Goal: Transaction & Acquisition: Purchase product/service

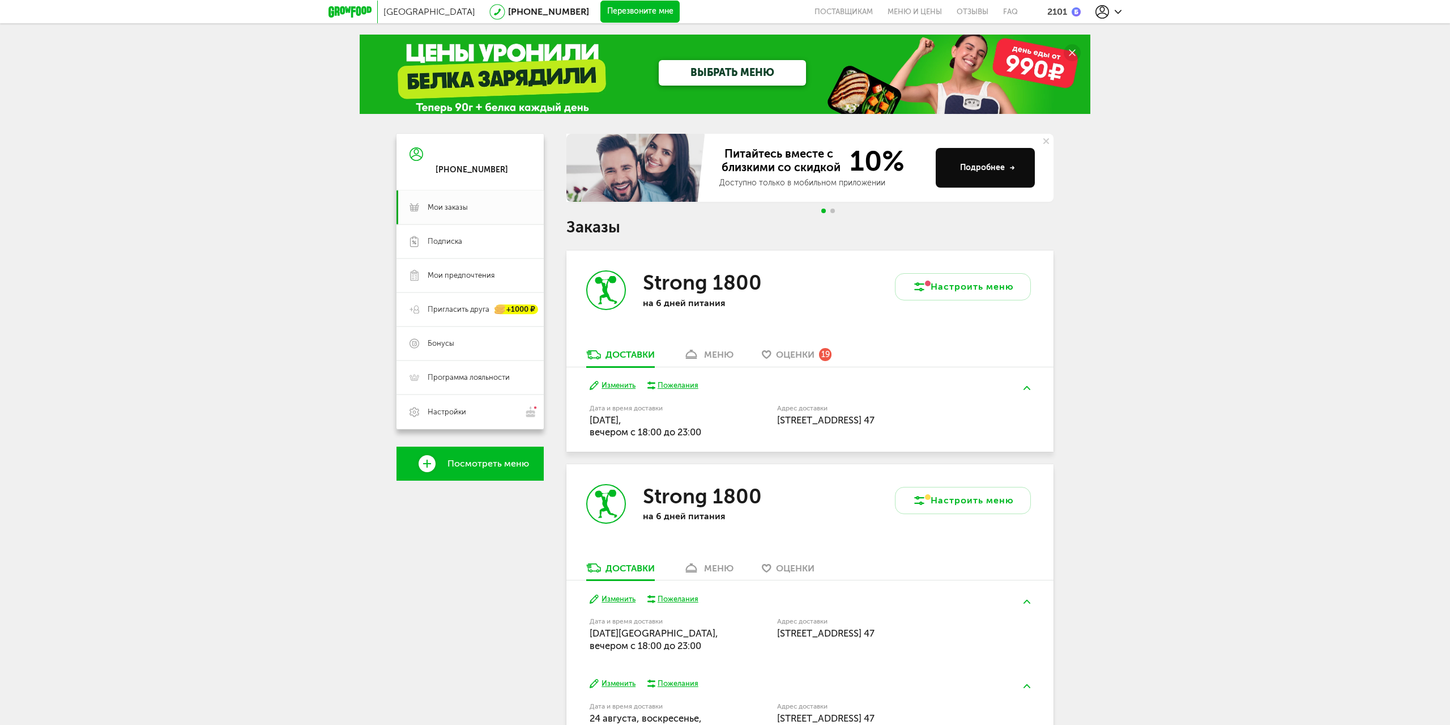
scroll to position [167, 0]
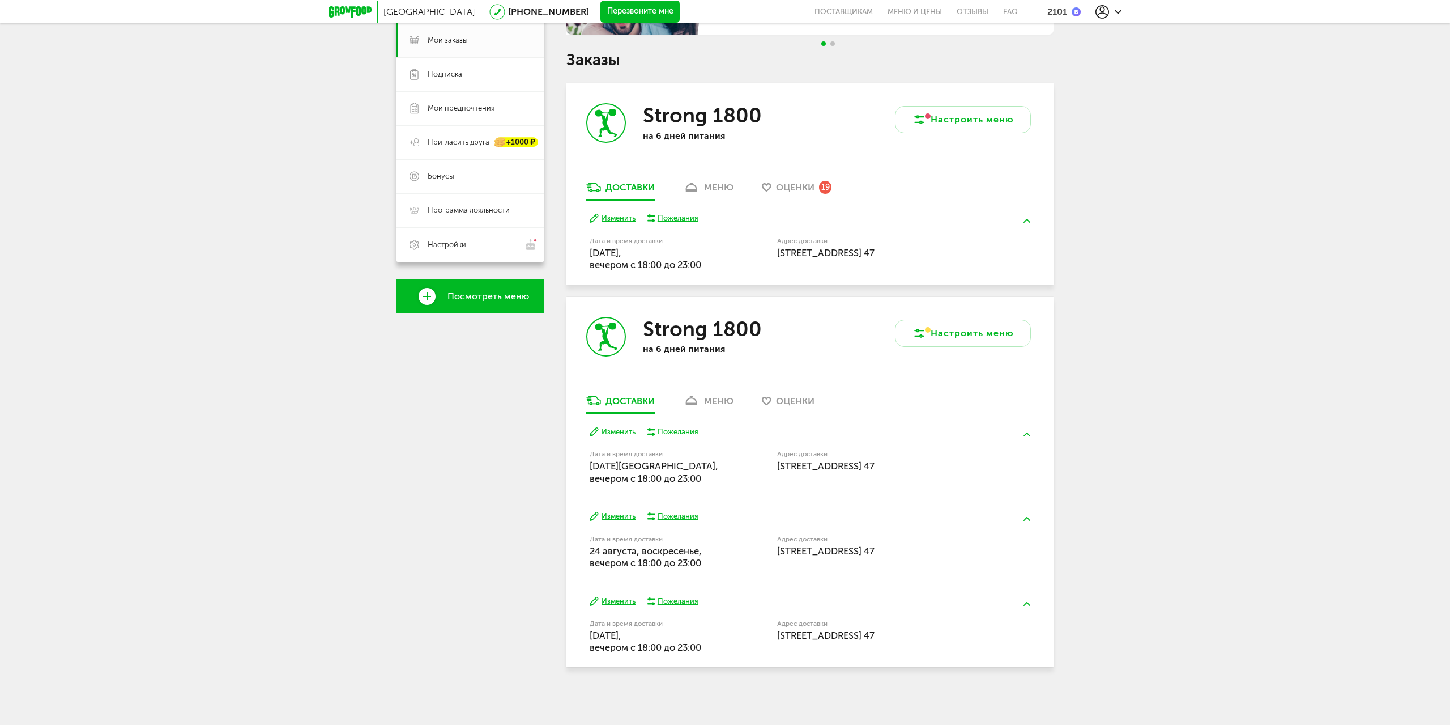
click at [605, 220] on button "Изменить" at bounding box center [613, 218] width 46 height 11
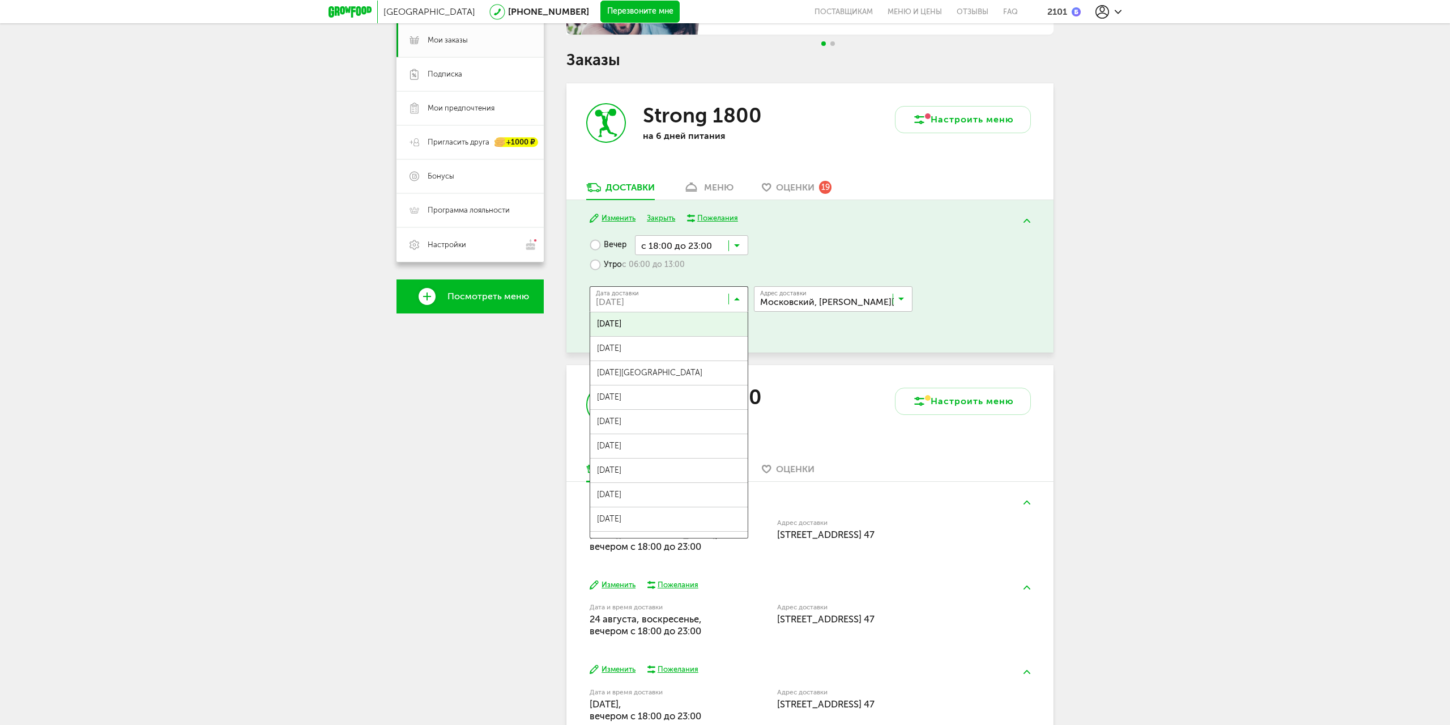
click at [738, 301] on icon at bounding box center [737, 301] width 6 height 11
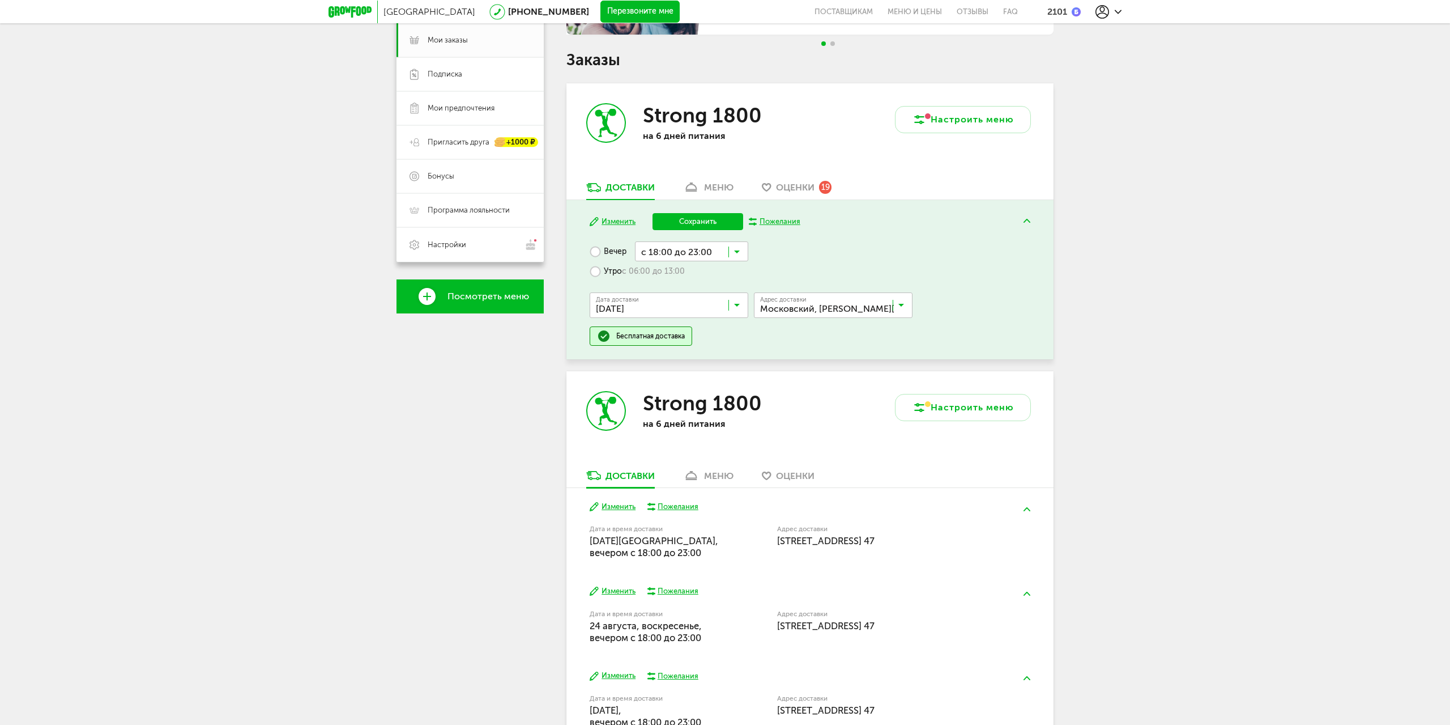
click at [714, 344] on span "[DATE]" at bounding box center [668, 355] width 157 height 24
click at [685, 221] on button "Сохранить" at bounding box center [698, 221] width 91 height 17
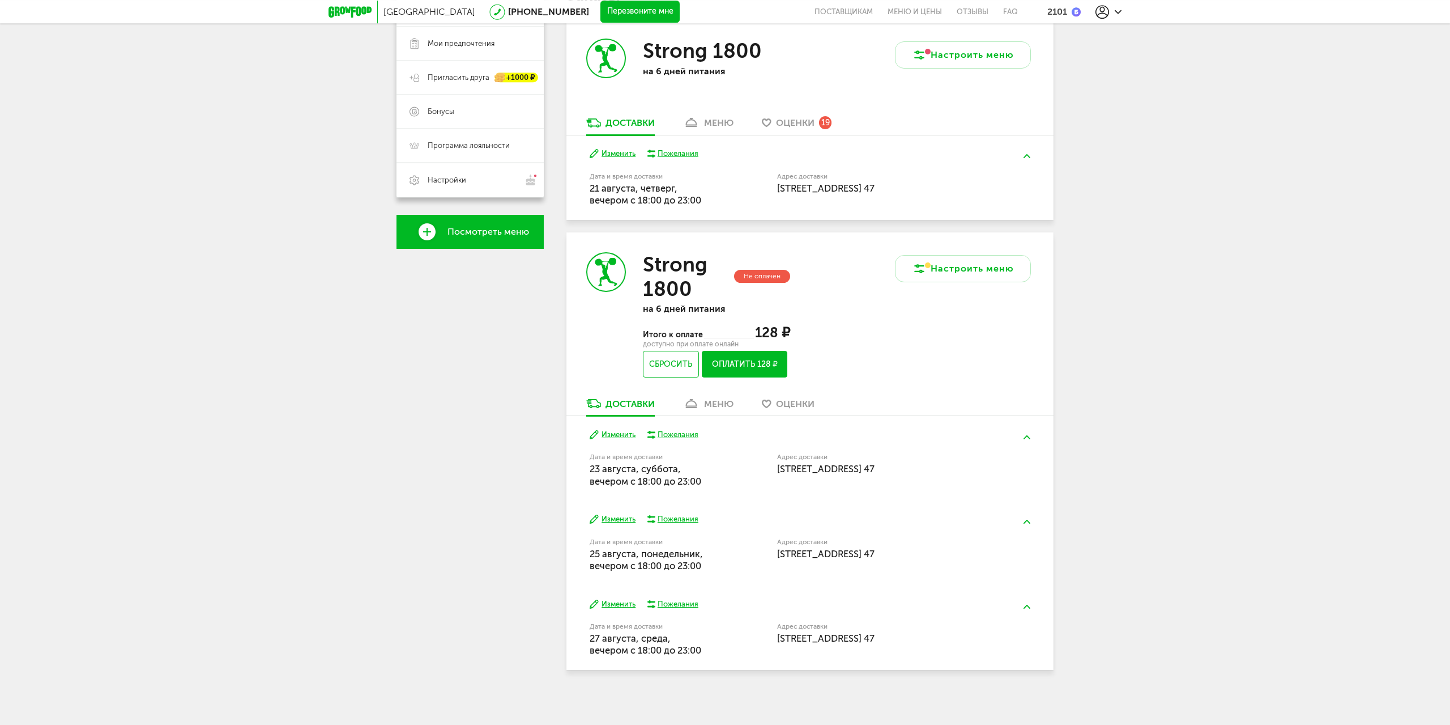
scroll to position [235, 0]
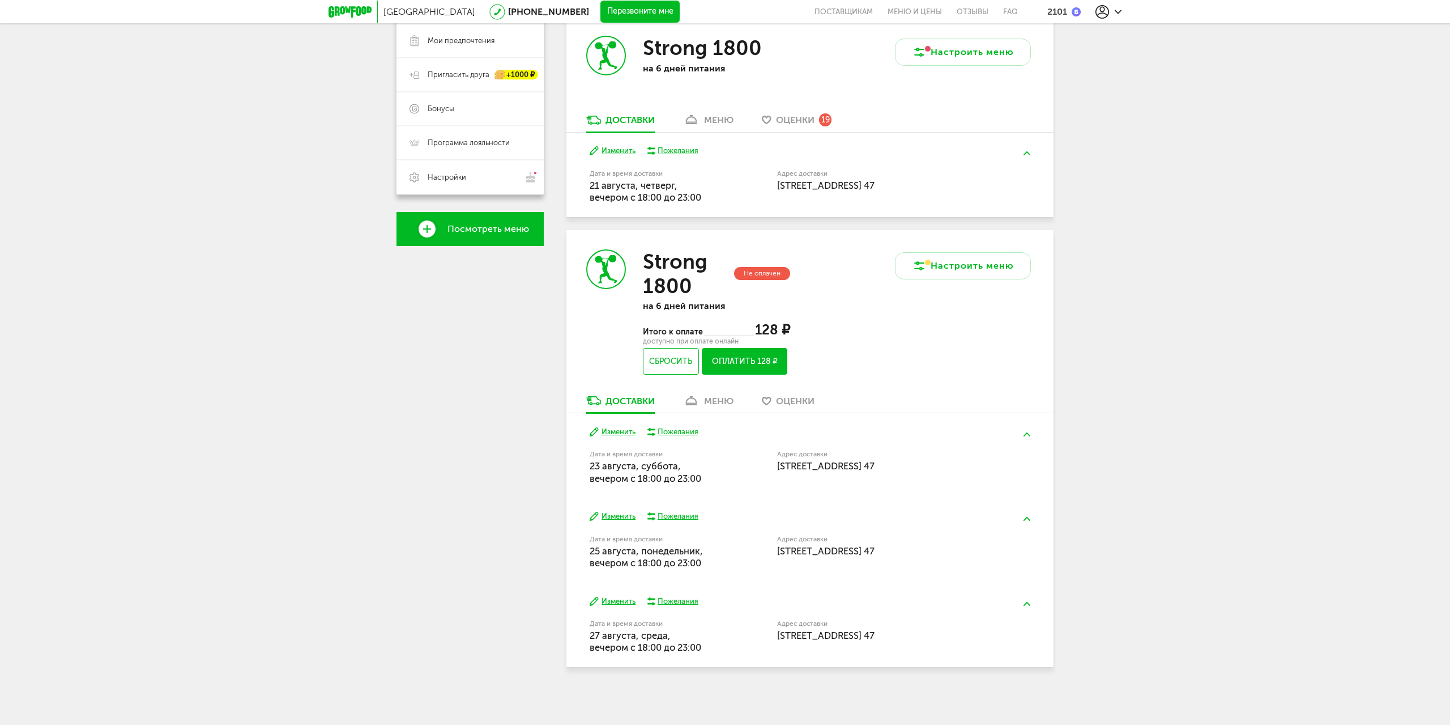
click at [714, 402] on div "меню" at bounding box center [718, 400] width 29 height 11
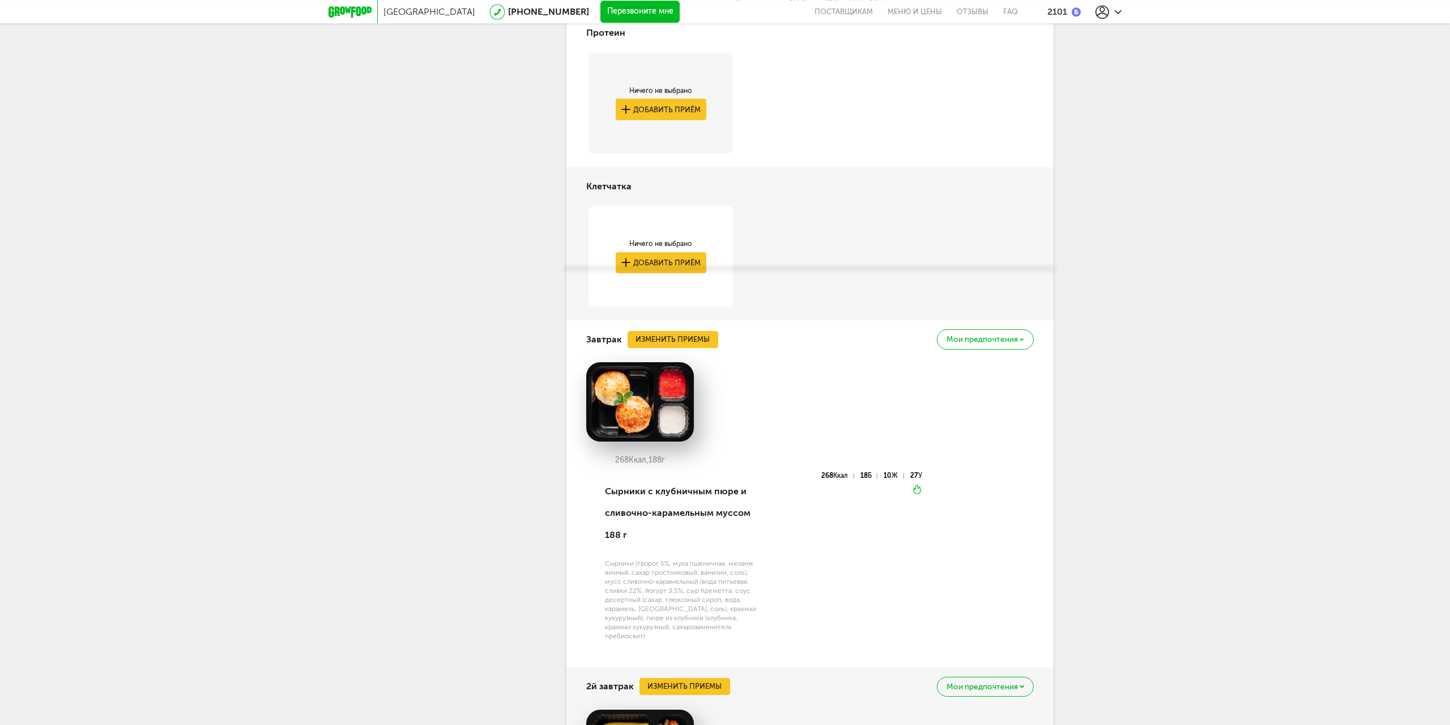
scroll to position [542, 0]
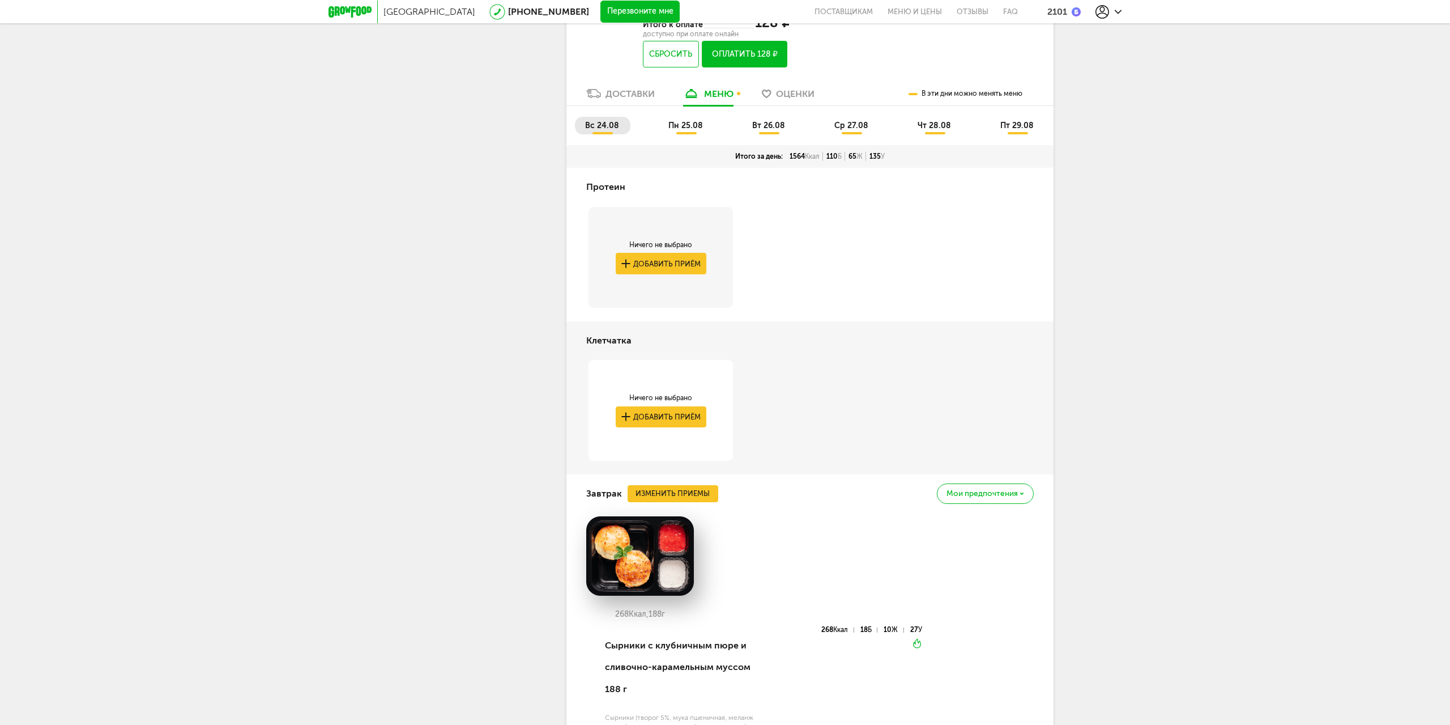
click at [677, 132] on li "пн 25.08" at bounding box center [686, 126] width 56 height 18
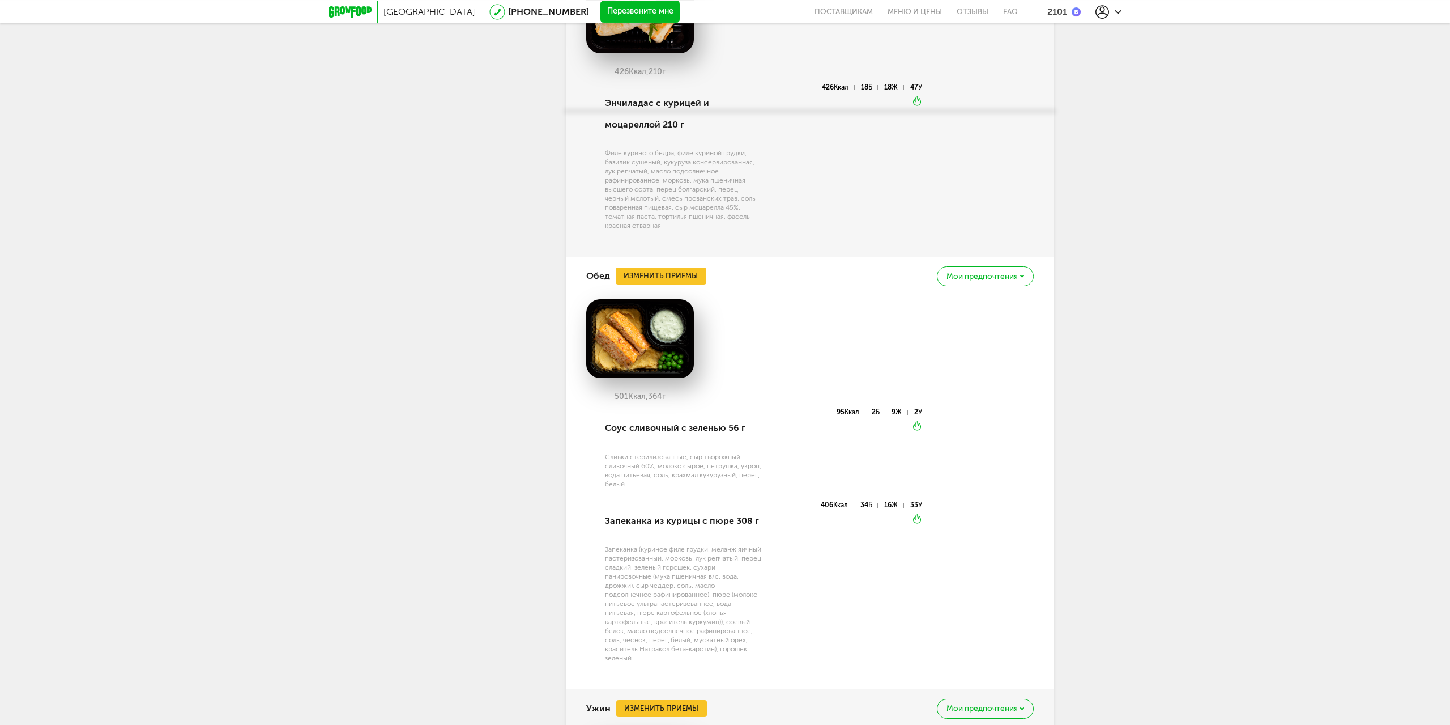
scroll to position [1524, 0]
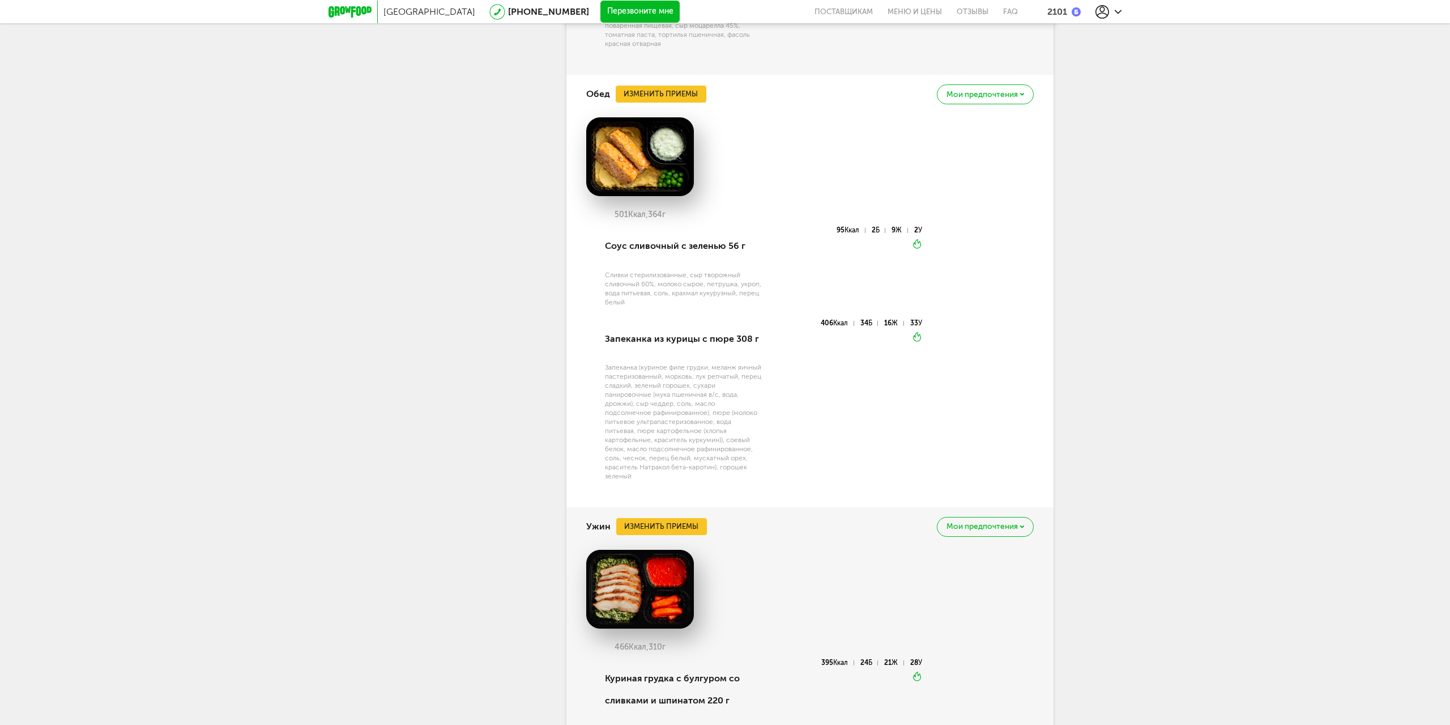
click at [980, 93] on span "Мои предпочтения" at bounding box center [982, 95] width 71 height 8
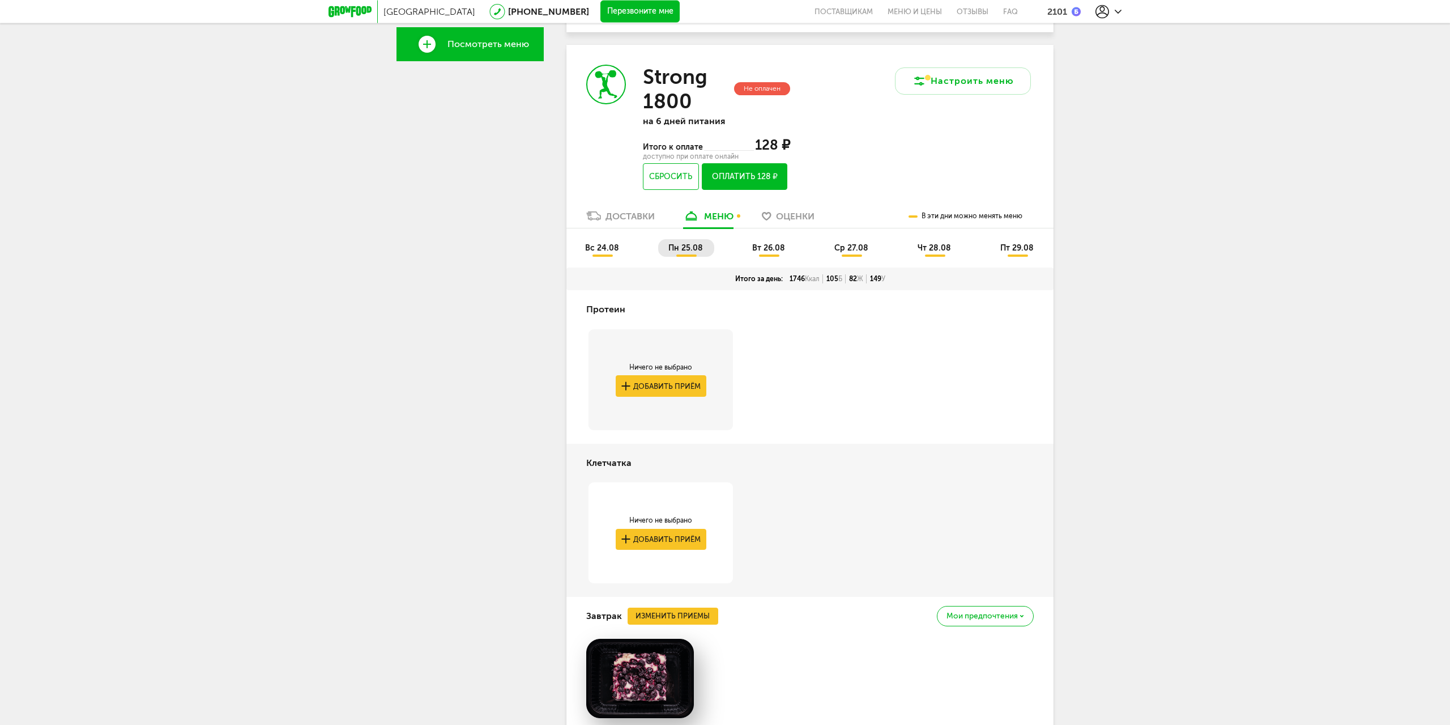
scroll to position [414, 0]
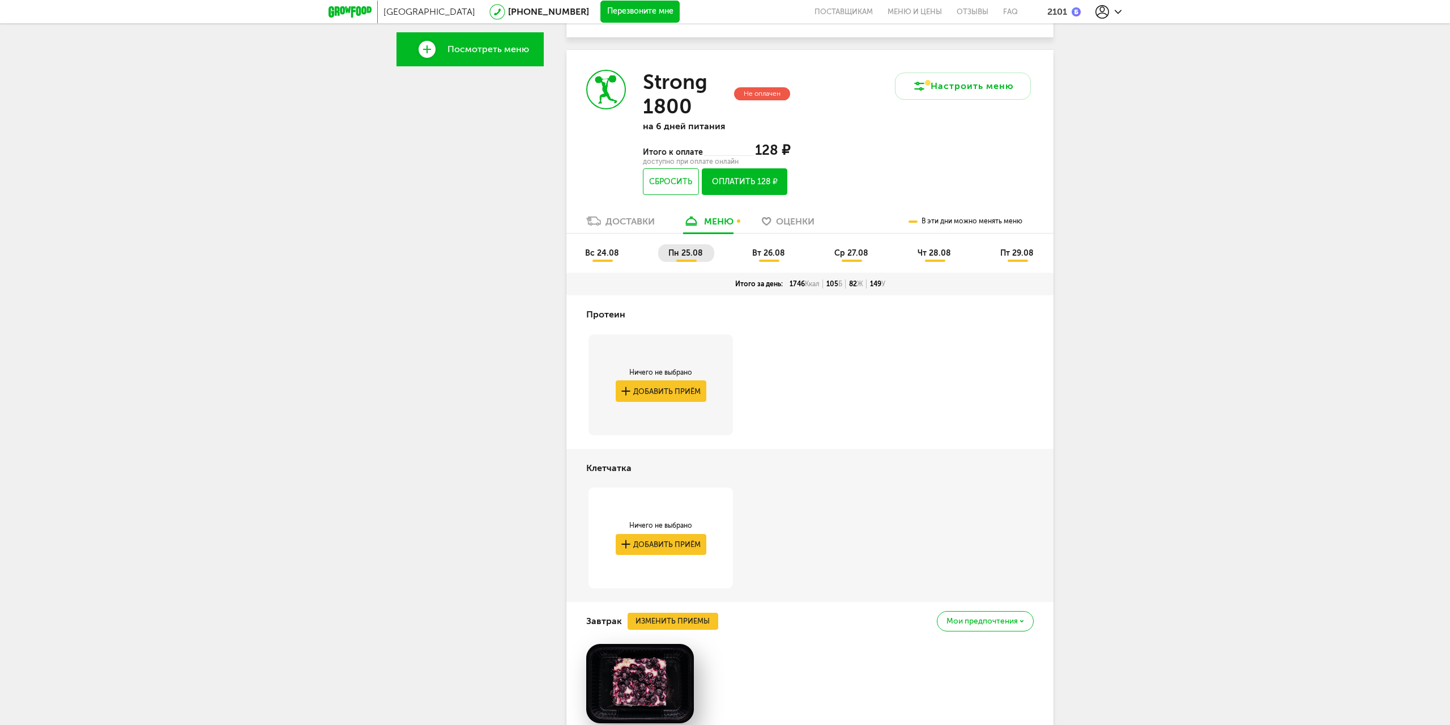
click at [759, 251] on span "вт 26.08" at bounding box center [768, 253] width 33 height 10
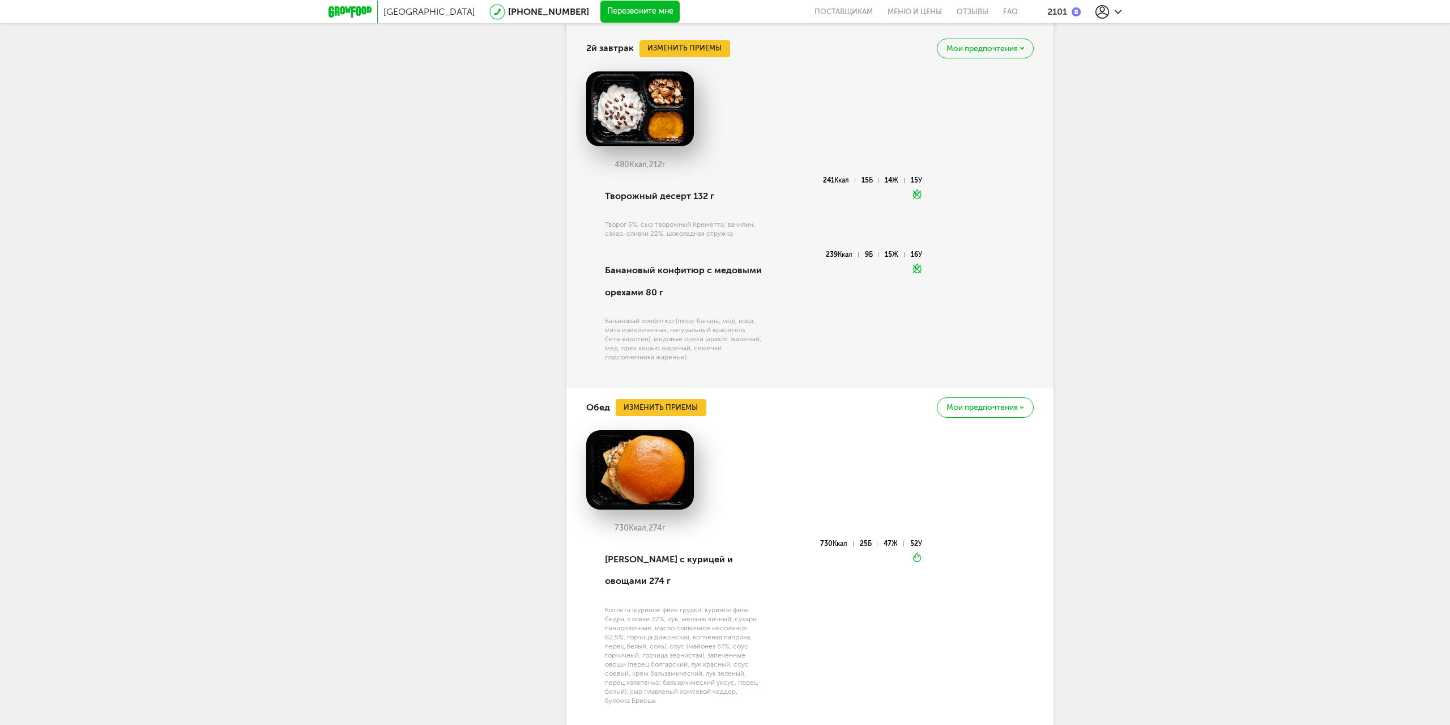
scroll to position [1647, 0]
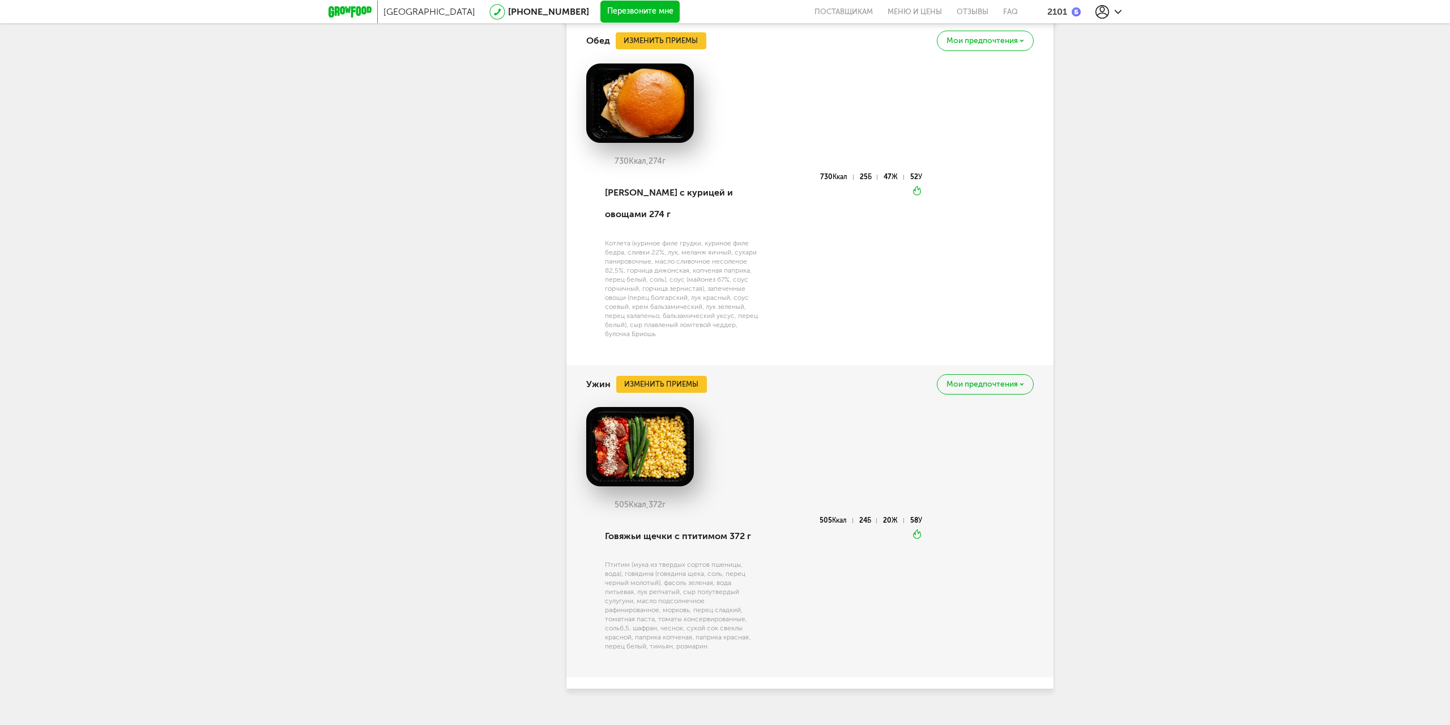
click at [977, 380] on span "Мои предпочтения" at bounding box center [982, 384] width 71 height 8
click at [974, 406] on div "Добавить в стоп-лист Это блюдо будет заменено во всех будущих доставках" at bounding box center [951, 424] width 125 height 36
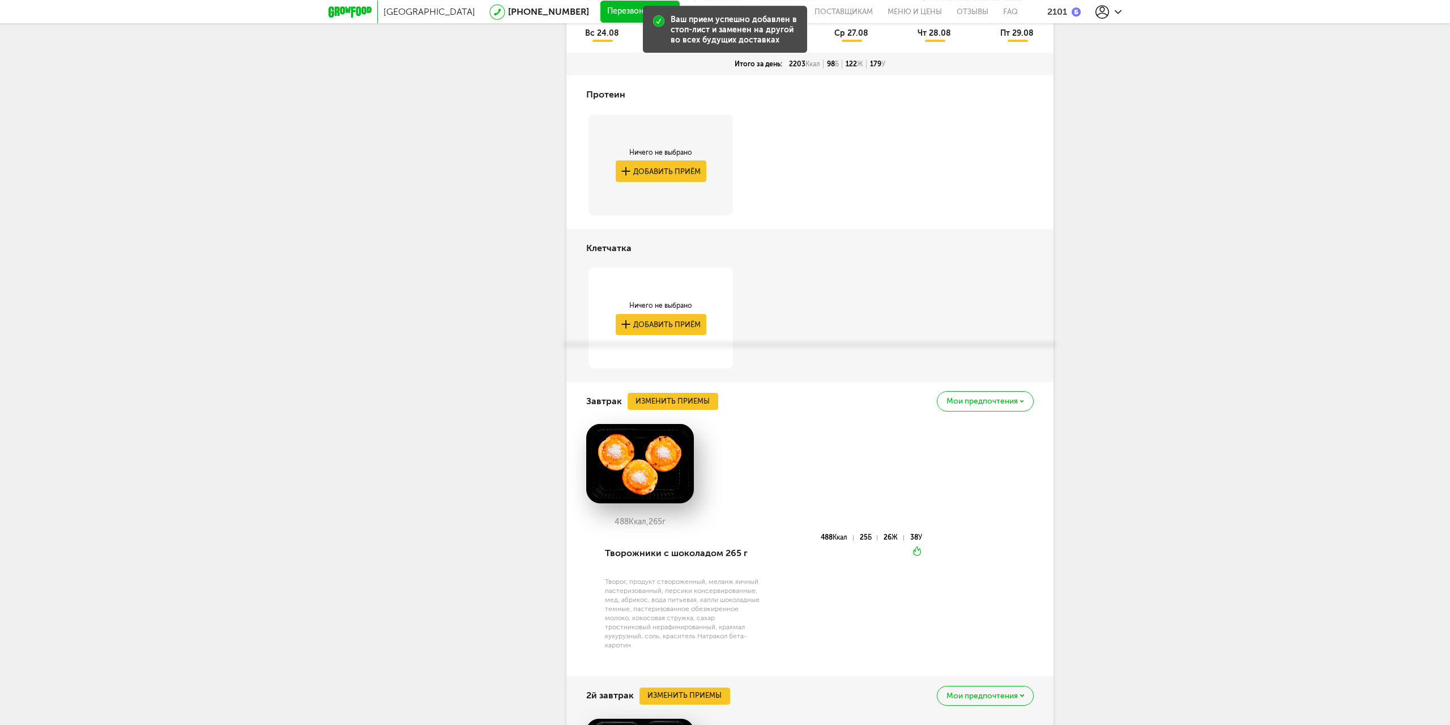
scroll to position [492, 0]
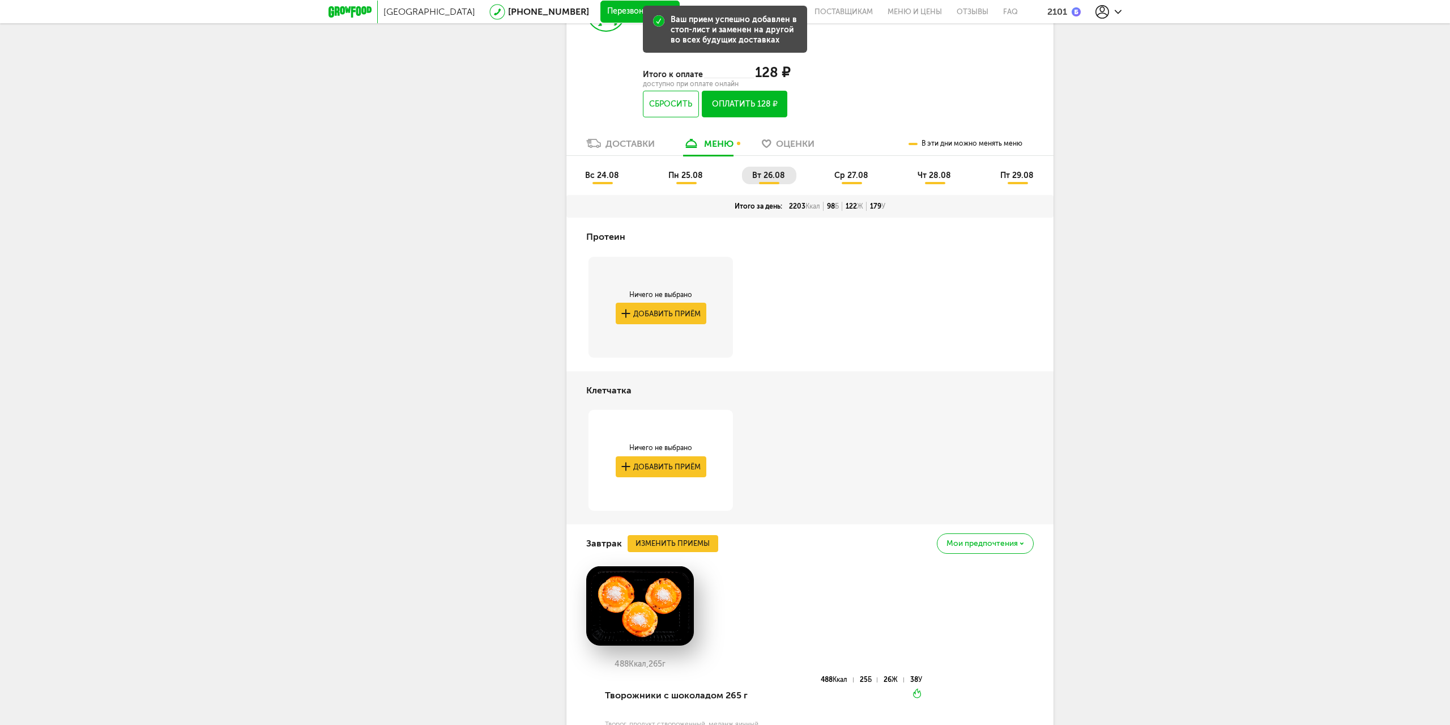
click at [851, 174] on span "ср 27.08" at bounding box center [851, 176] width 34 height 10
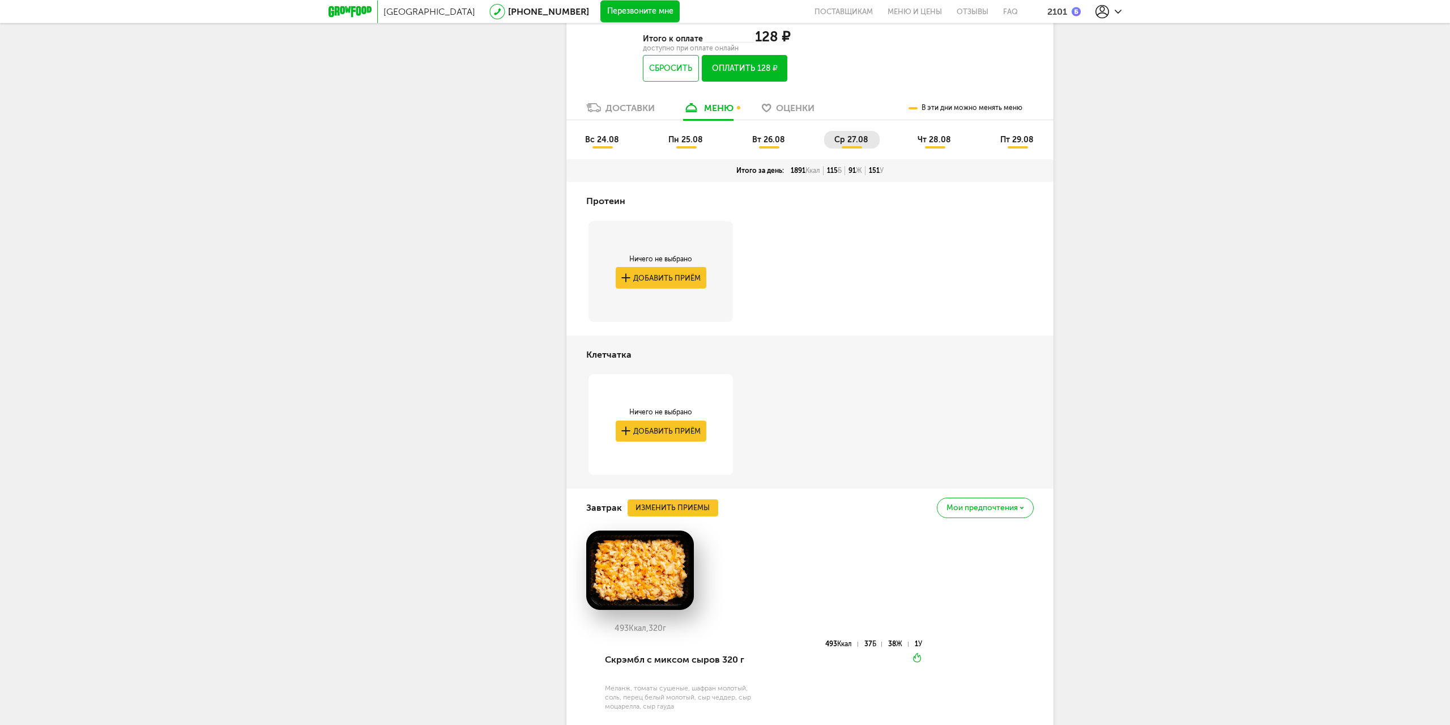
scroll to position [316, 0]
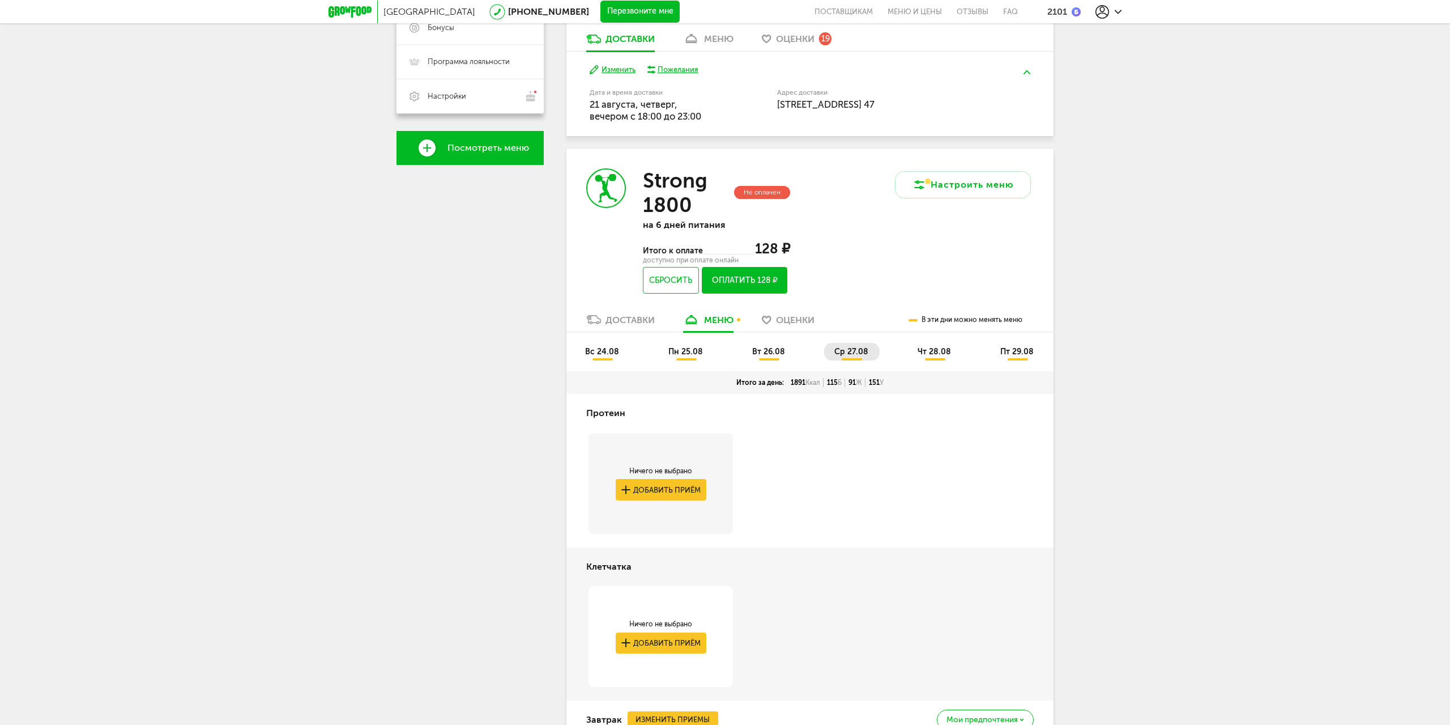
click at [752, 345] on li "вт 26.08" at bounding box center [769, 352] width 54 height 18
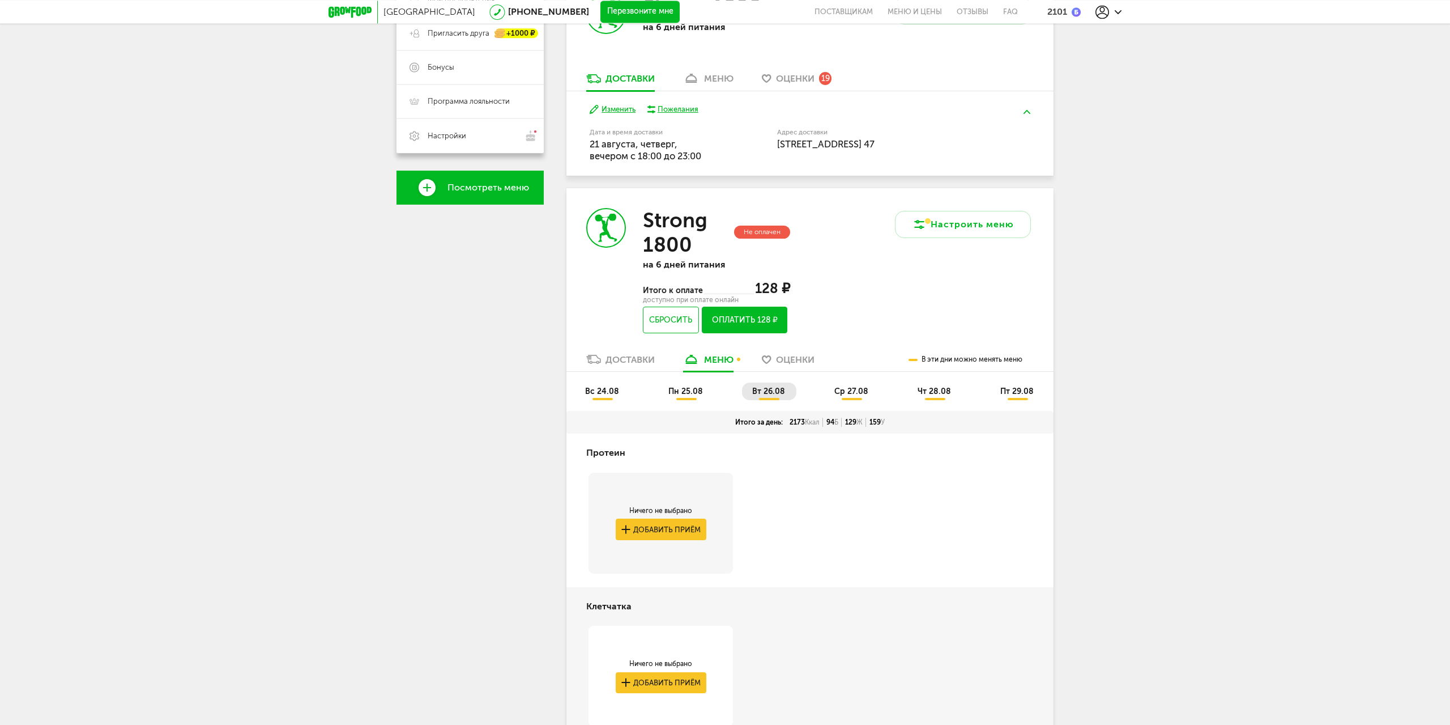
scroll to position [258, 0]
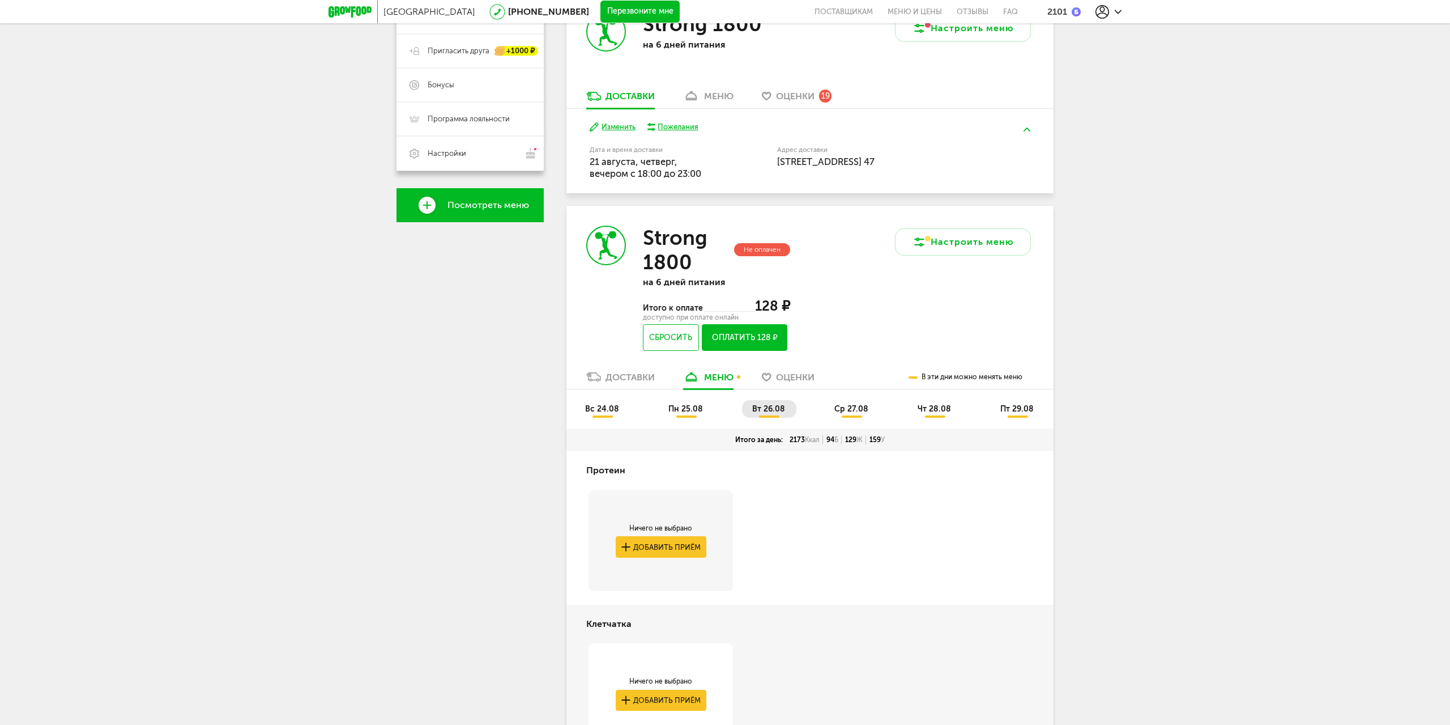
click at [947, 409] on span "чт 28.08" at bounding box center [934, 409] width 33 height 10
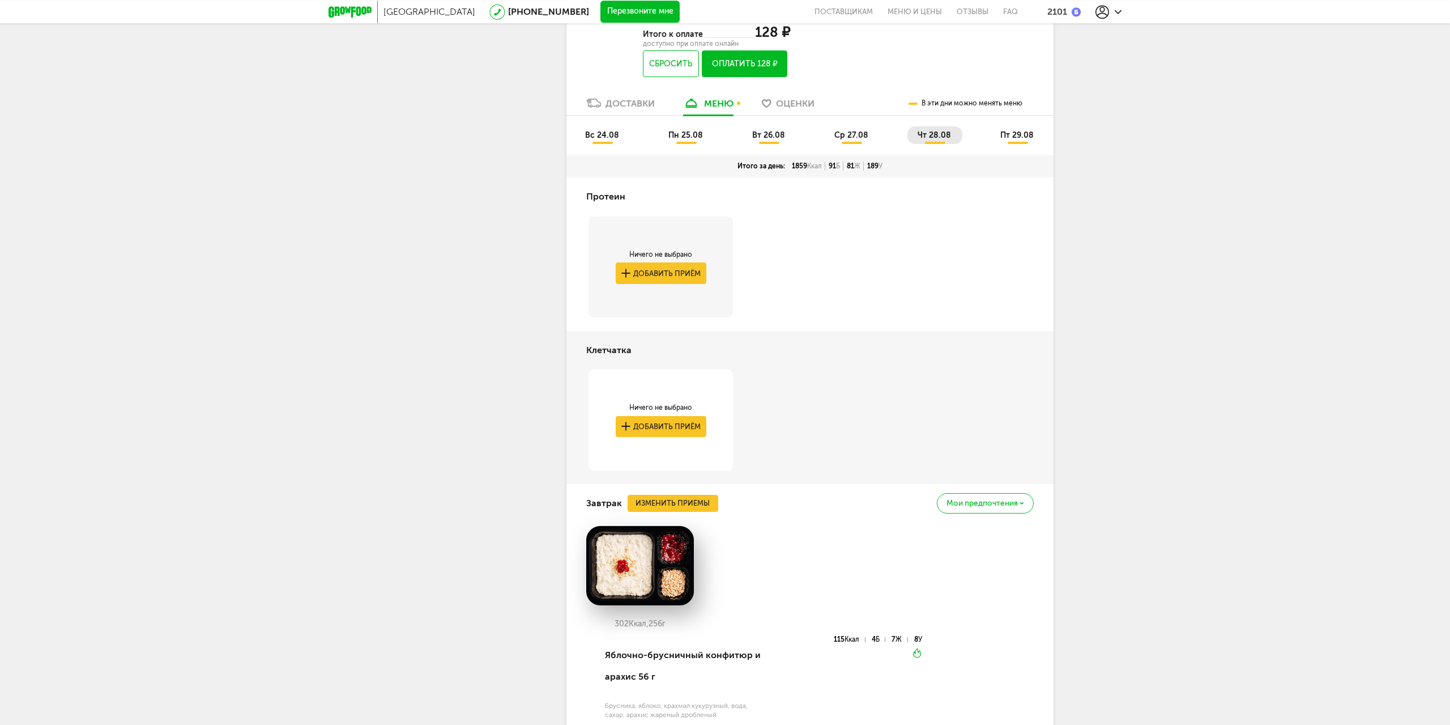
scroll to position [201, 0]
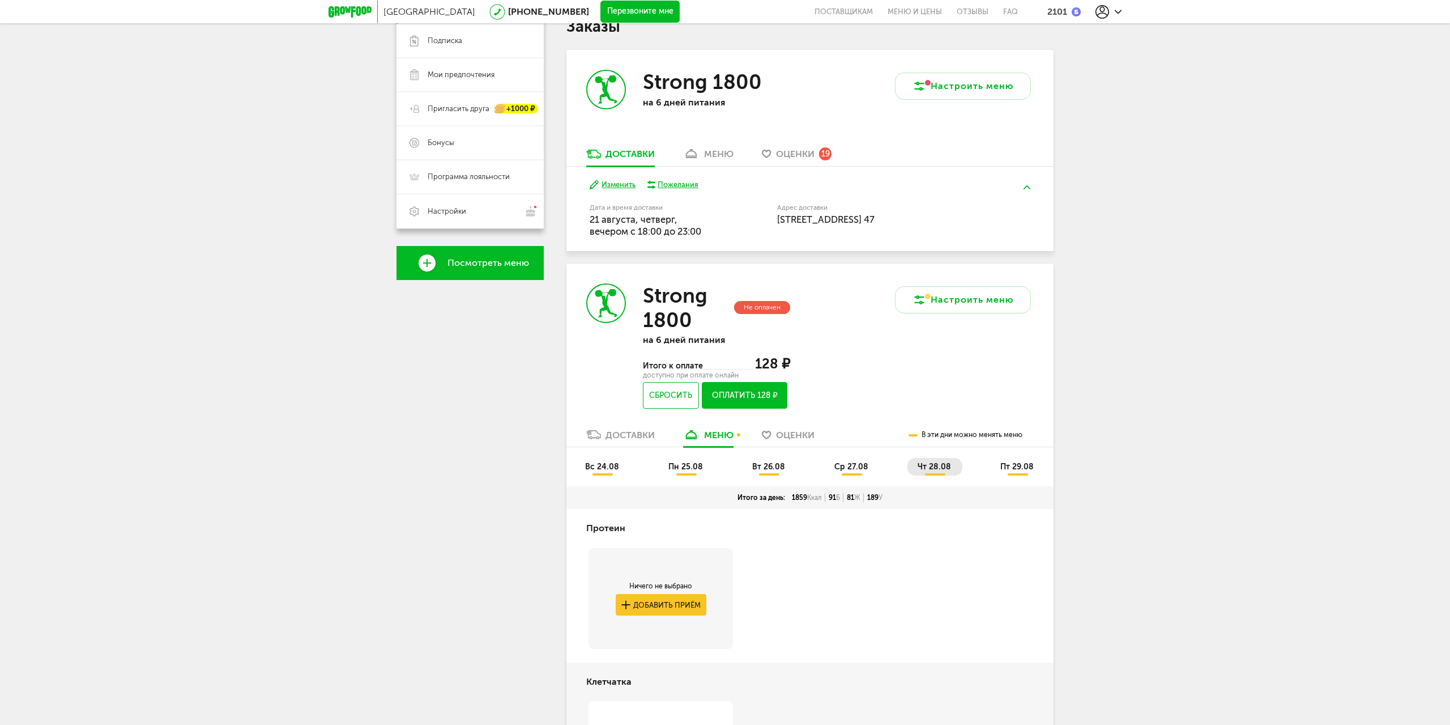
click at [1016, 463] on span "пт 29.08" at bounding box center [1016, 467] width 33 height 10
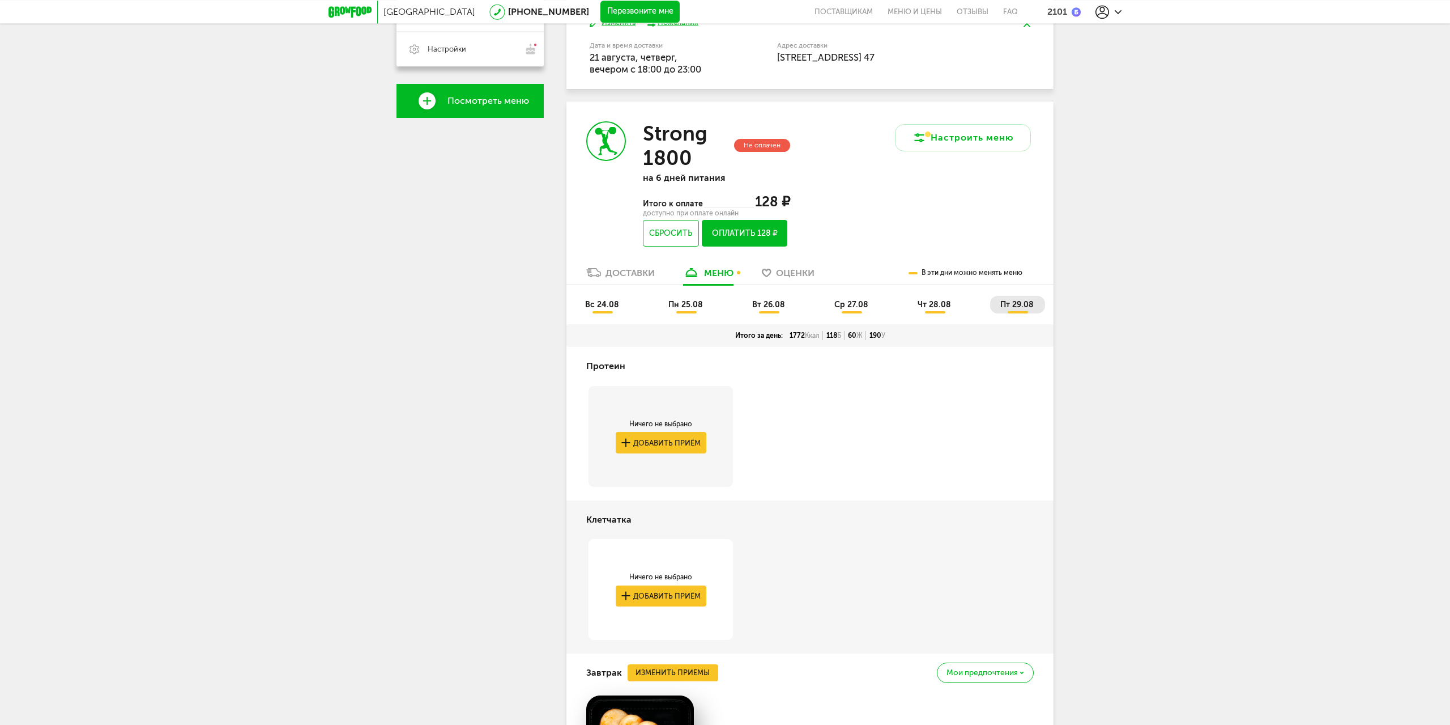
scroll to position [258, 0]
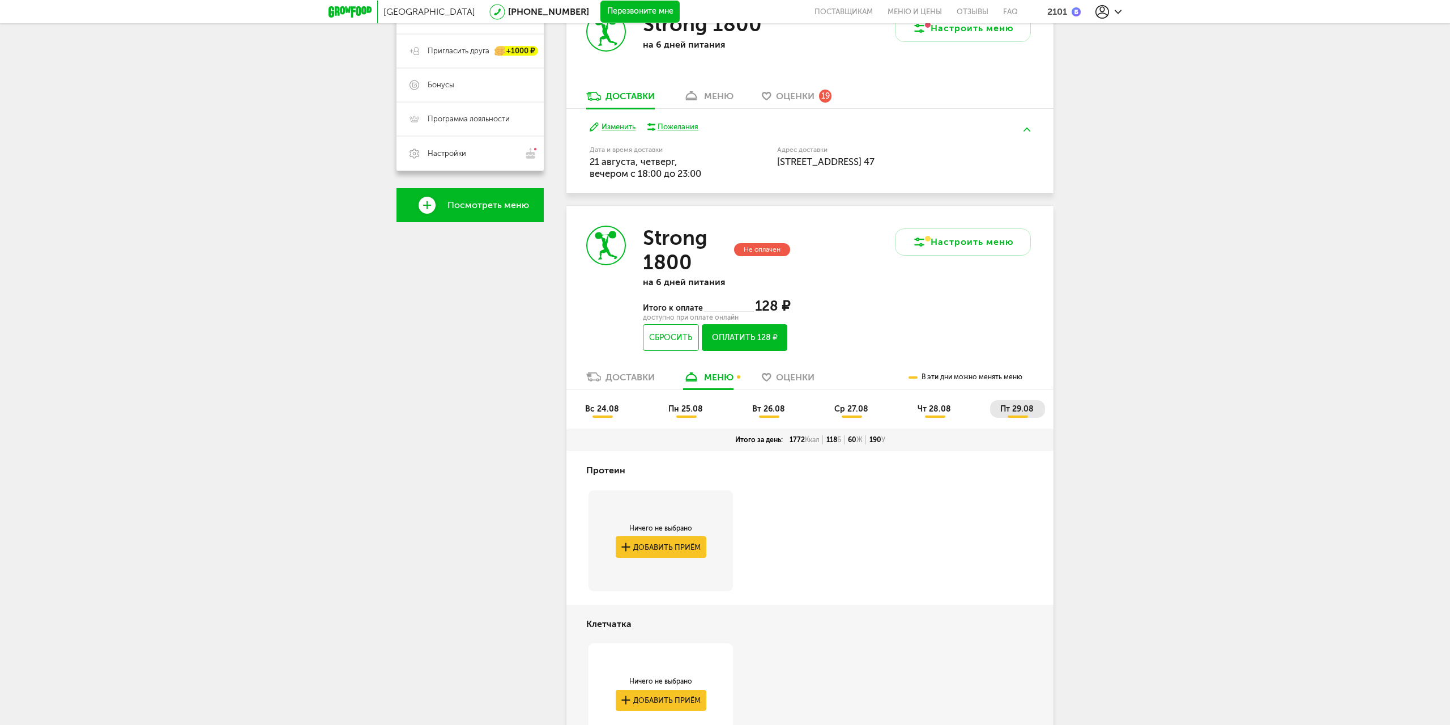
click at [745, 335] on button "Оплатить 128 ₽" at bounding box center [745, 337] width 86 height 27
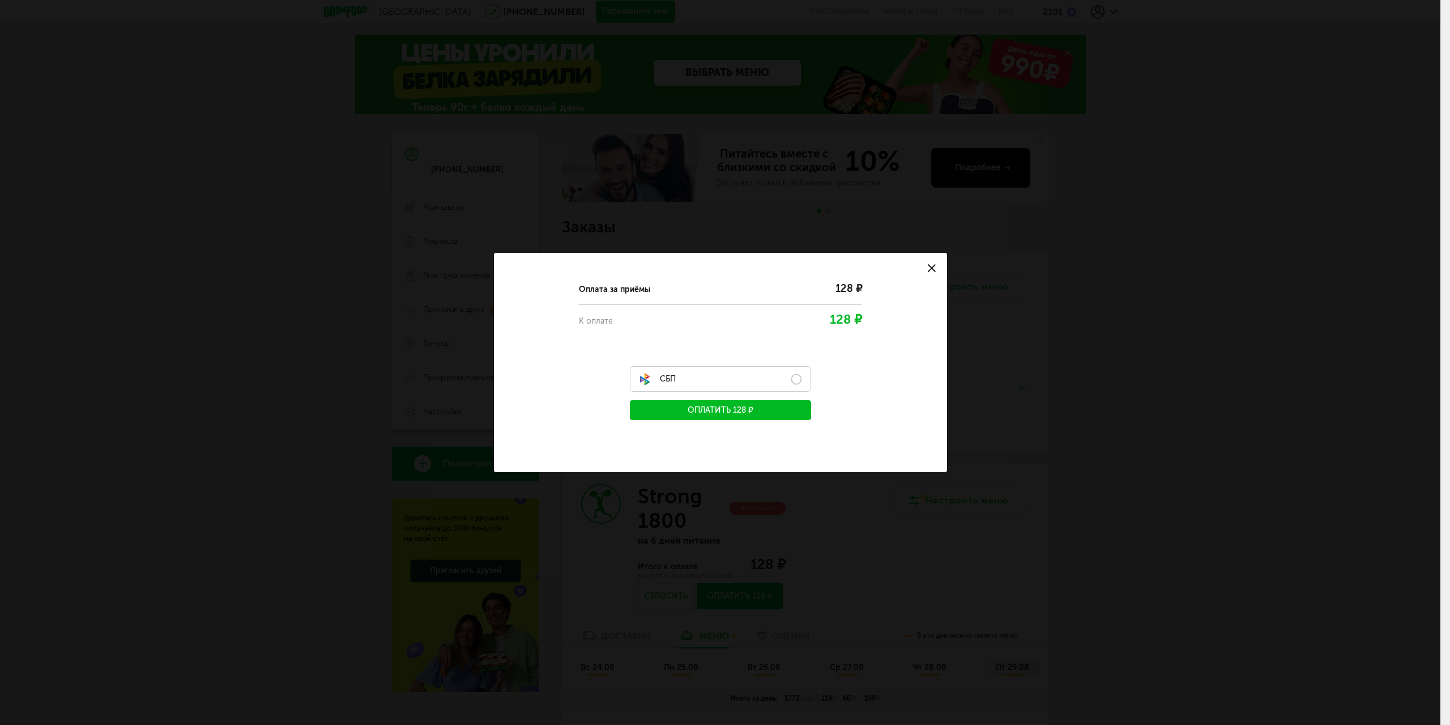
click at [759, 373] on label "СБП" at bounding box center [720, 378] width 181 height 25
click at [750, 407] on button "Оплатить 128 ₽" at bounding box center [720, 410] width 181 height 20
